Goal: Transaction & Acquisition: Subscribe to service/newsletter

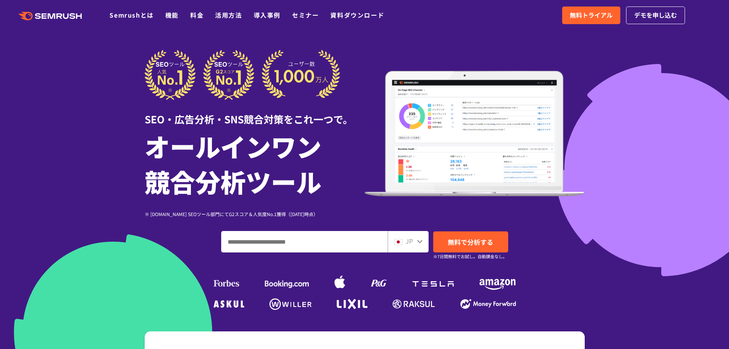
click at [245, 234] on input "ドメイン、キーワードまたはURLを入力してください" at bounding box center [305, 241] width 166 height 21
paste input "**********"
type input "**********"
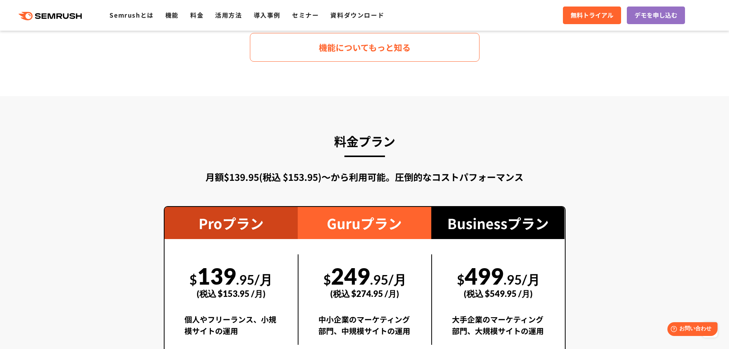
scroll to position [1301, 0]
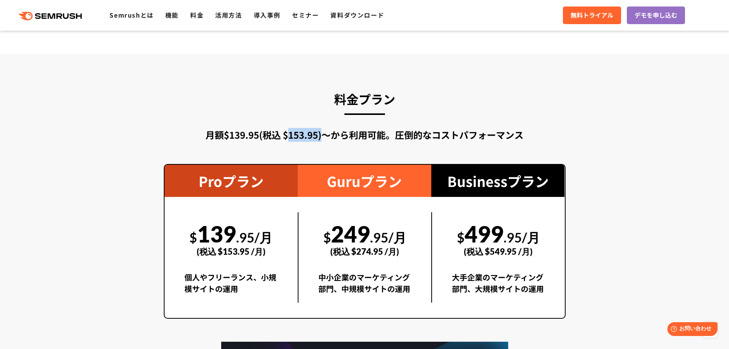
drag, startPoint x: 286, startPoint y: 139, endPoint x: 322, endPoint y: 127, distance: 38.1
click at [322, 127] on div "料金プラン 月額$139.95(税込 $153.95)〜から利用可能。圧倒的なコストパフォーマンス Proプラン $ 139 .95/月 (税込 $153.9…" at bounding box center [365, 267] width 402 height 359
click at [320, 132] on div "月額$139.95(税込 $153.95)〜から利用可能。圧倒的なコストパフォーマンス" at bounding box center [365, 135] width 402 height 14
drag, startPoint x: 231, startPoint y: 135, endPoint x: 244, endPoint y: 131, distance: 13.6
click at [244, 131] on div "月額$139.95(税込 $153.95)〜から利用可能。圧倒的なコストパフォーマンス" at bounding box center [365, 135] width 402 height 14
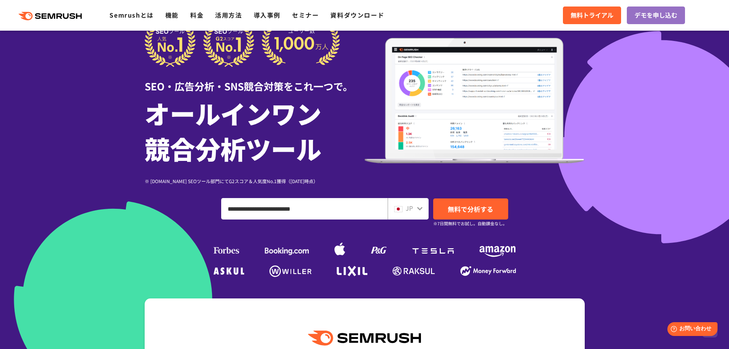
scroll to position [0, 0]
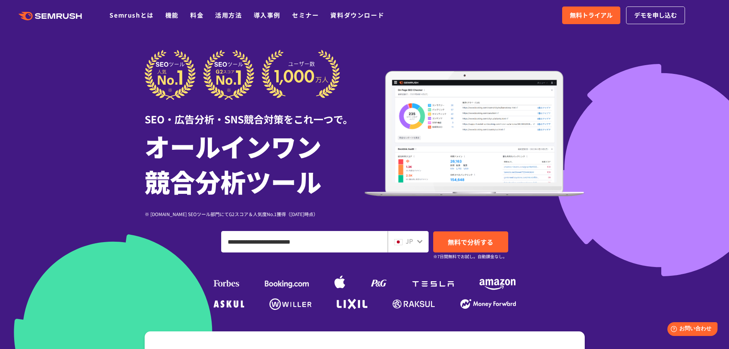
click at [353, 101] on div "SEO・広告分析・SNS競合対策をこれ一つで。" at bounding box center [255, 113] width 220 height 26
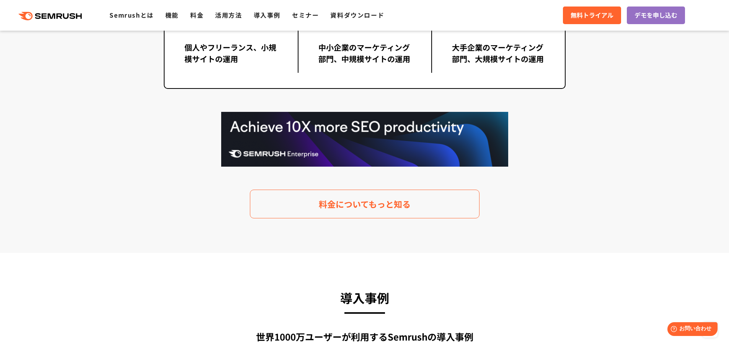
scroll to position [1569, 0]
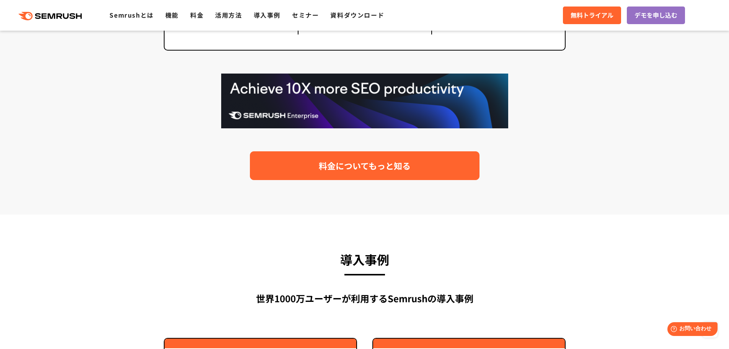
click at [362, 171] on span "料金についてもっと知る" at bounding box center [365, 165] width 92 height 13
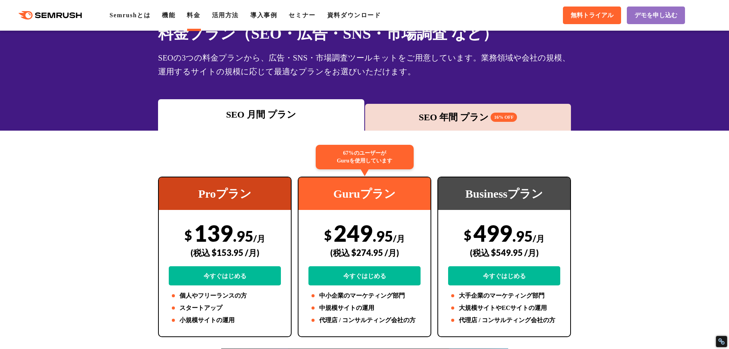
scroll to position [38, 0]
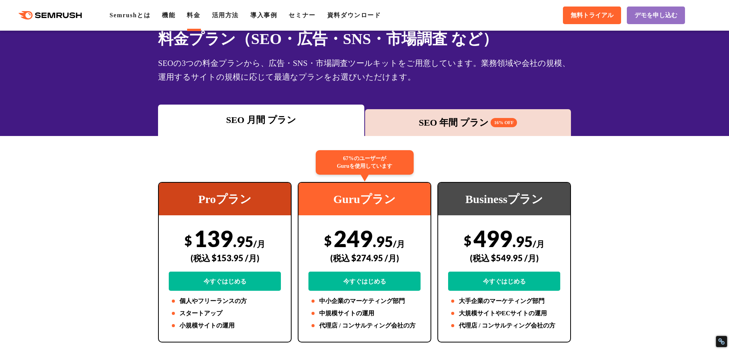
click at [472, 116] on div "SEO 年間 プラン 16% OFF" at bounding box center [468, 123] width 199 height 14
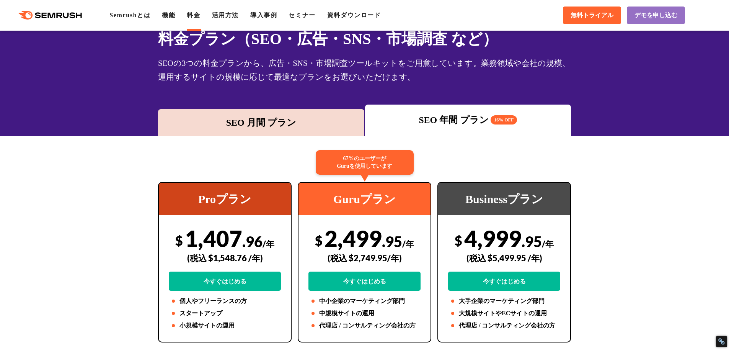
click at [274, 121] on div "SEO 月間 プラン" at bounding box center [261, 123] width 199 height 14
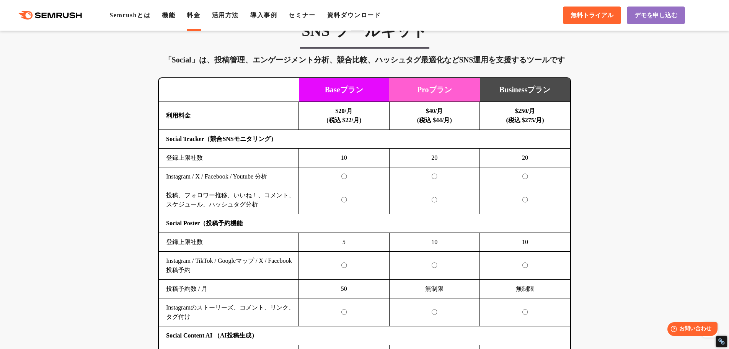
scroll to position [1416, 0]
